Goal: Book appointment/travel/reservation

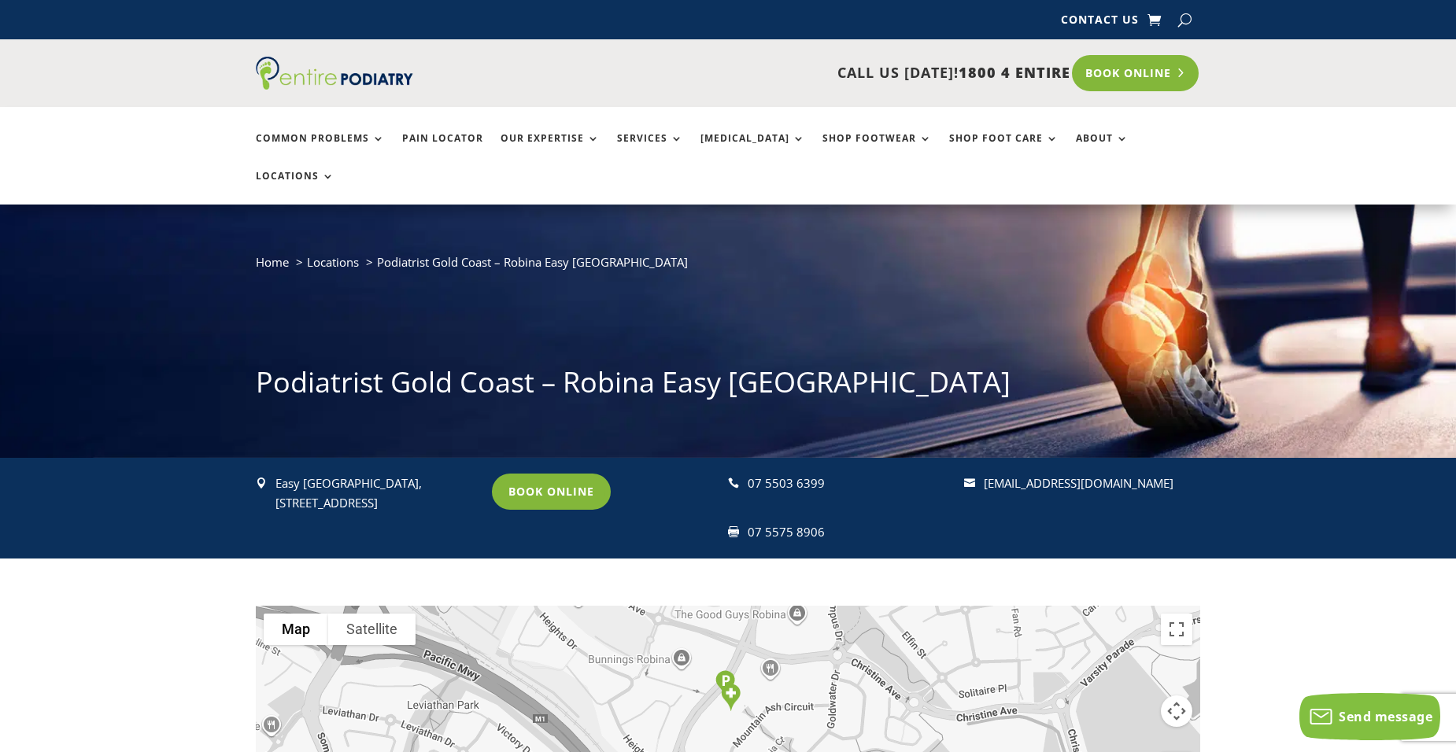
click at [1126, 62] on link "Book Online" at bounding box center [1135, 73] width 127 height 36
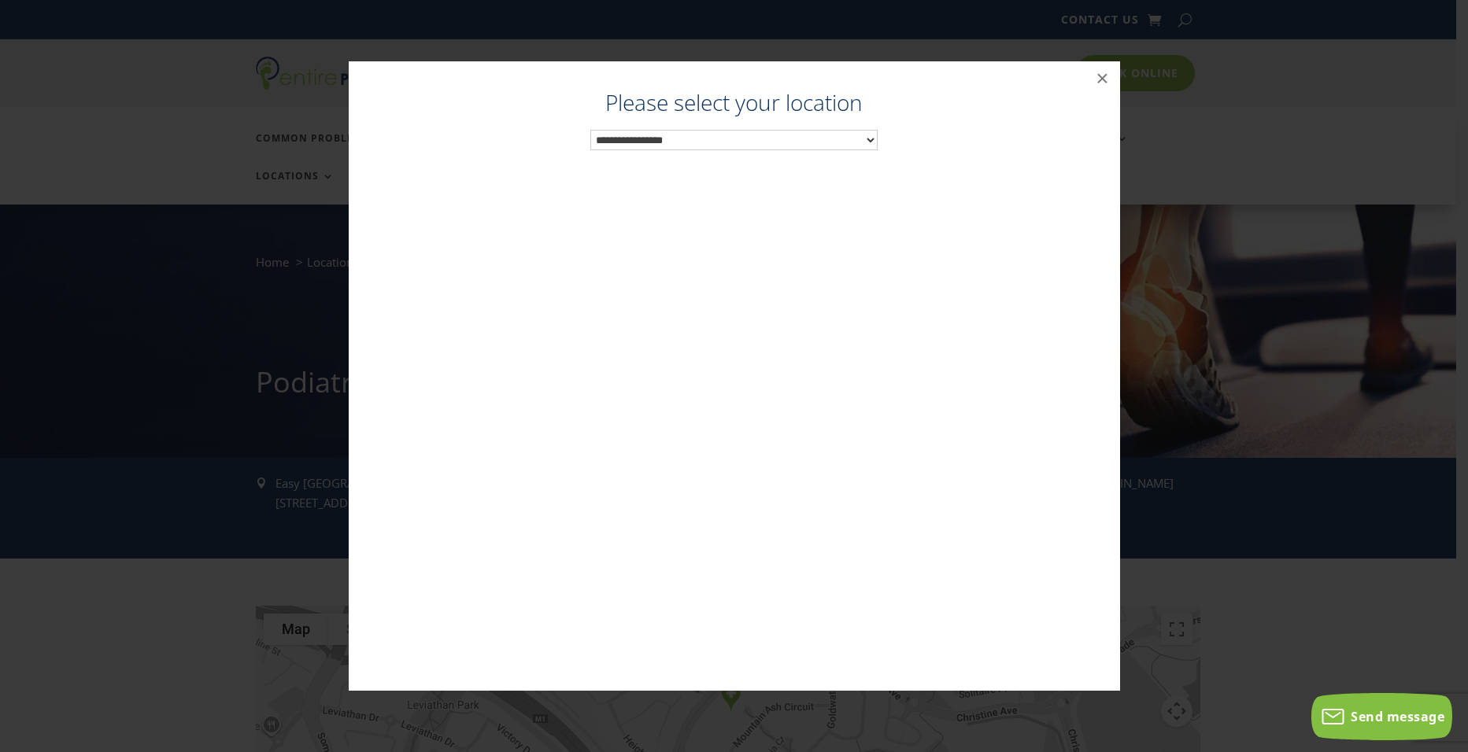
click at [728, 133] on select "**********" at bounding box center [733, 140] width 287 height 20
click at [1100, 75] on button "×" at bounding box center [1102, 78] width 35 height 35
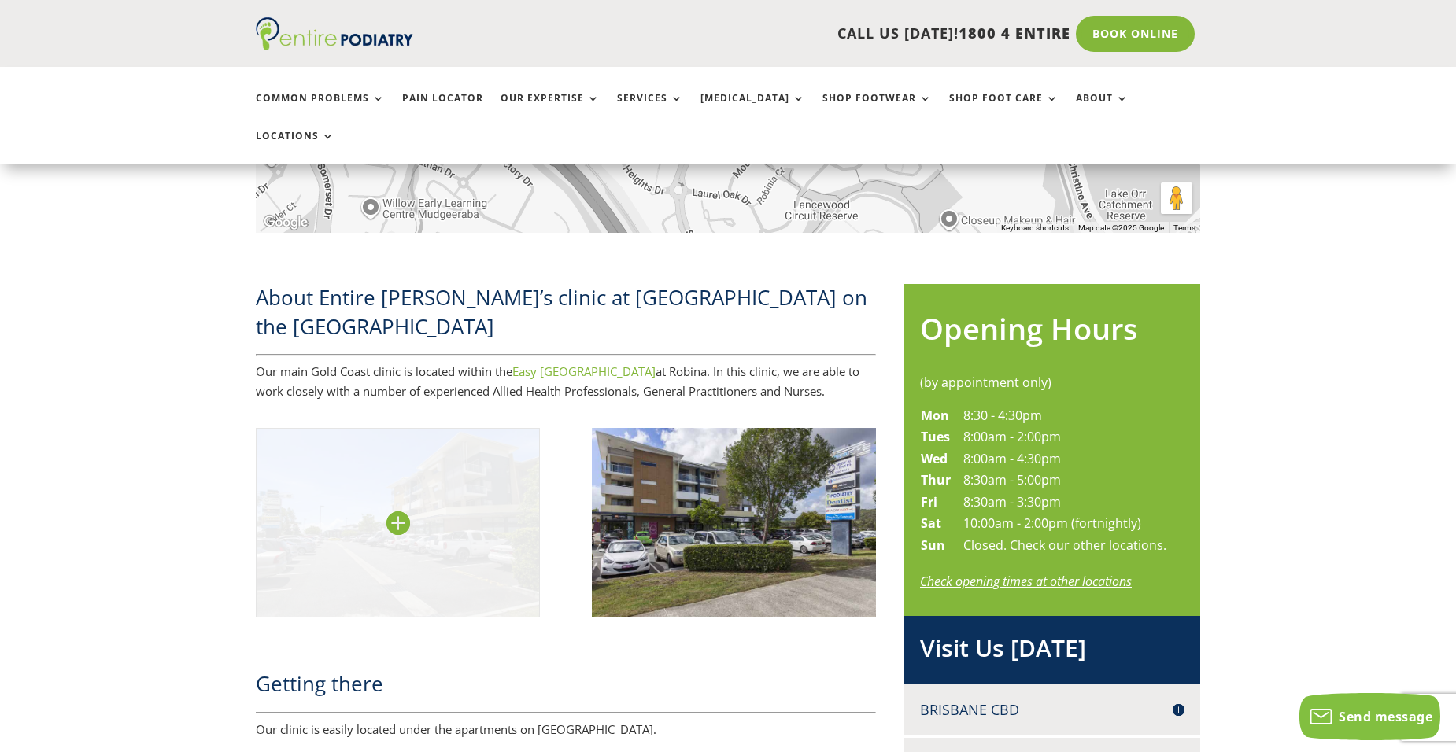
scroll to position [567, 0]
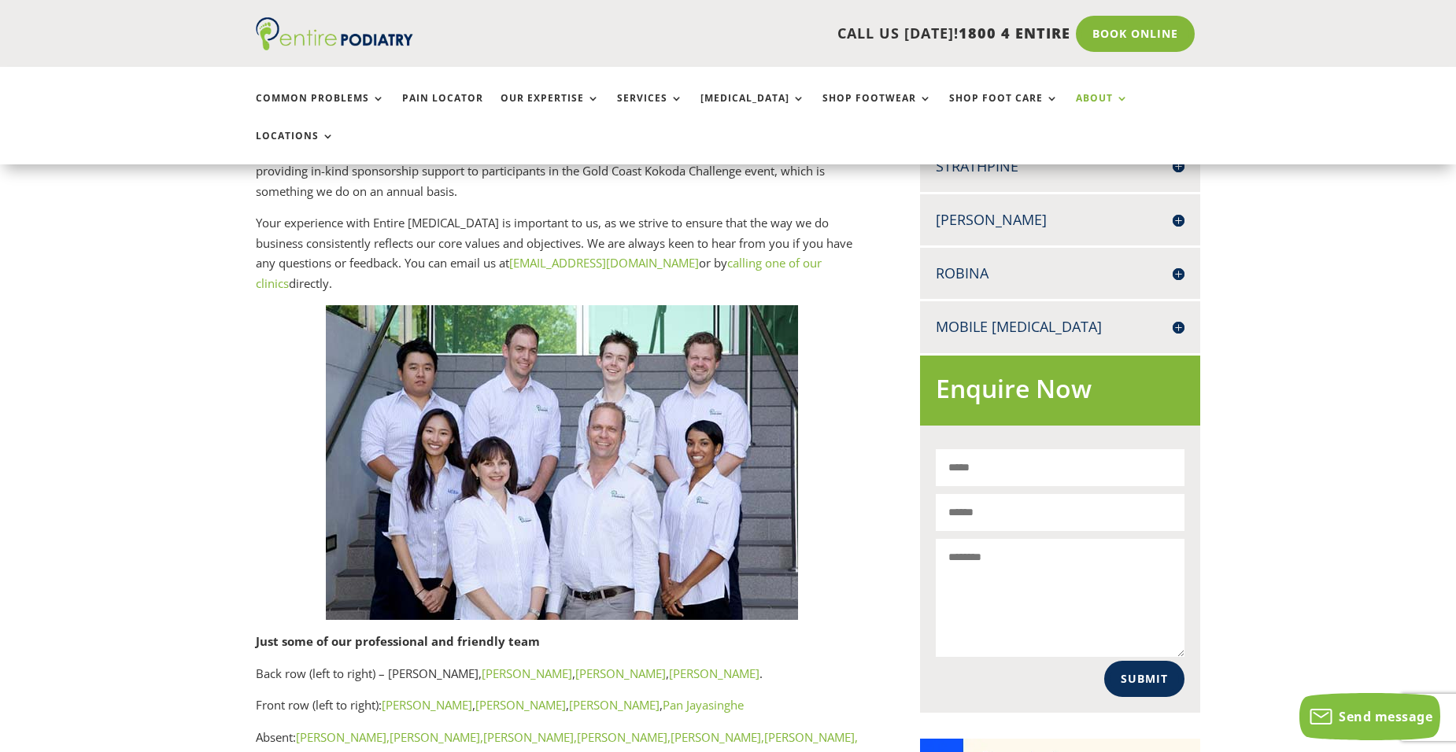
scroll to position [756, 0]
click at [724, 665] on link "[PERSON_NAME]" at bounding box center [714, 673] width 91 height 16
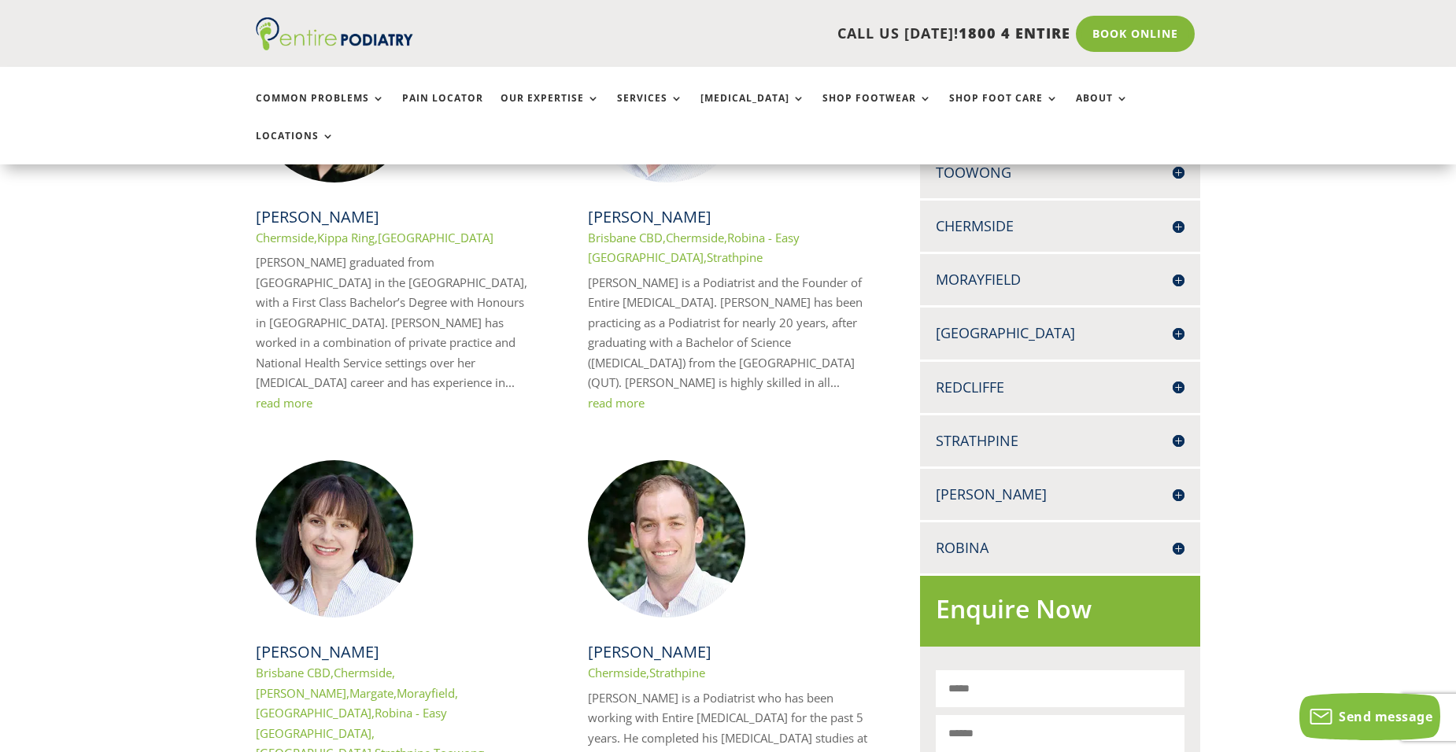
scroll to position [378, 0]
